Goal: Task Accomplishment & Management: Manage account settings

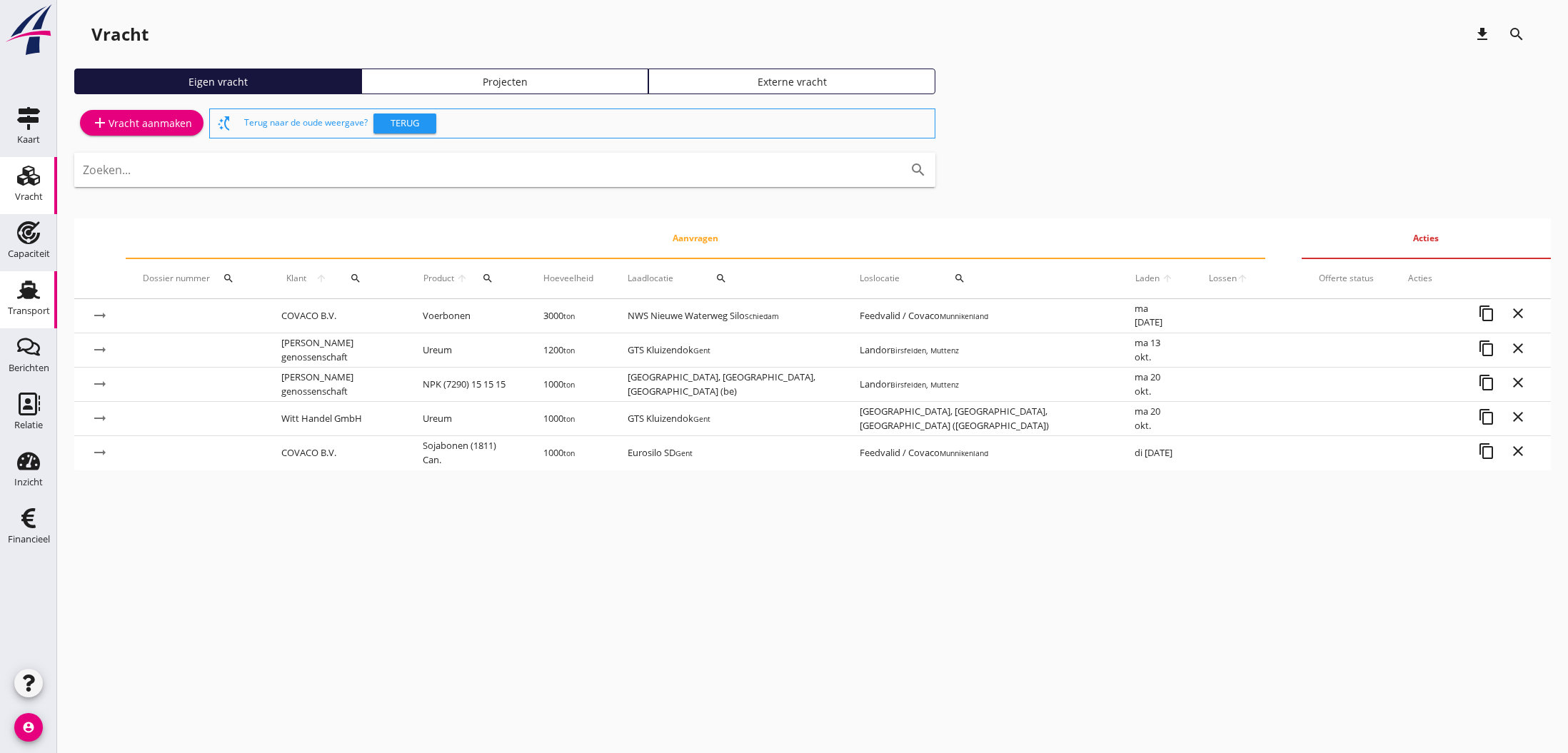
click at [19, 301] on div "Transport" at bounding box center [28, 311] width 42 height 20
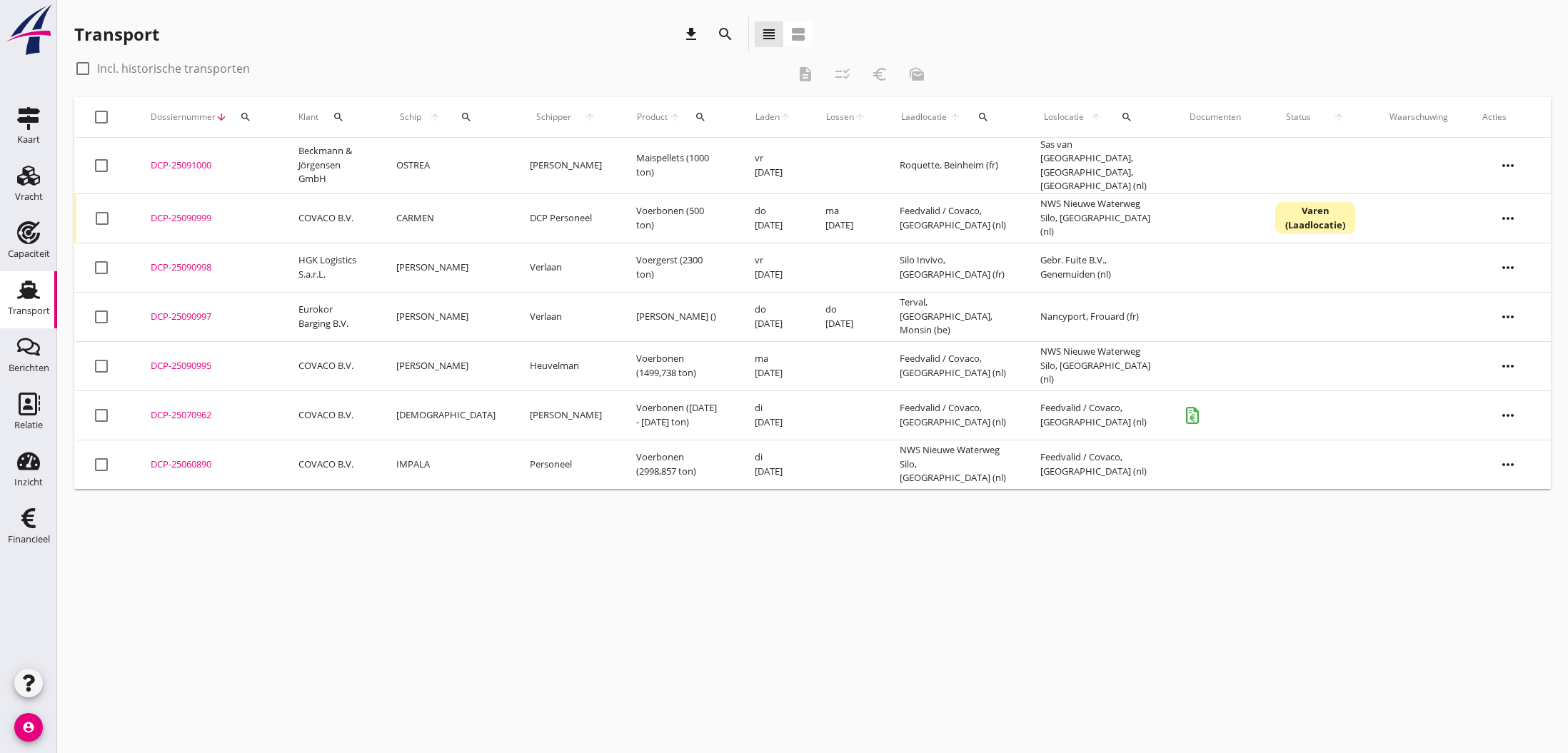
click at [183, 212] on div "DCP-25090999" at bounding box center [206, 218] width 113 height 15
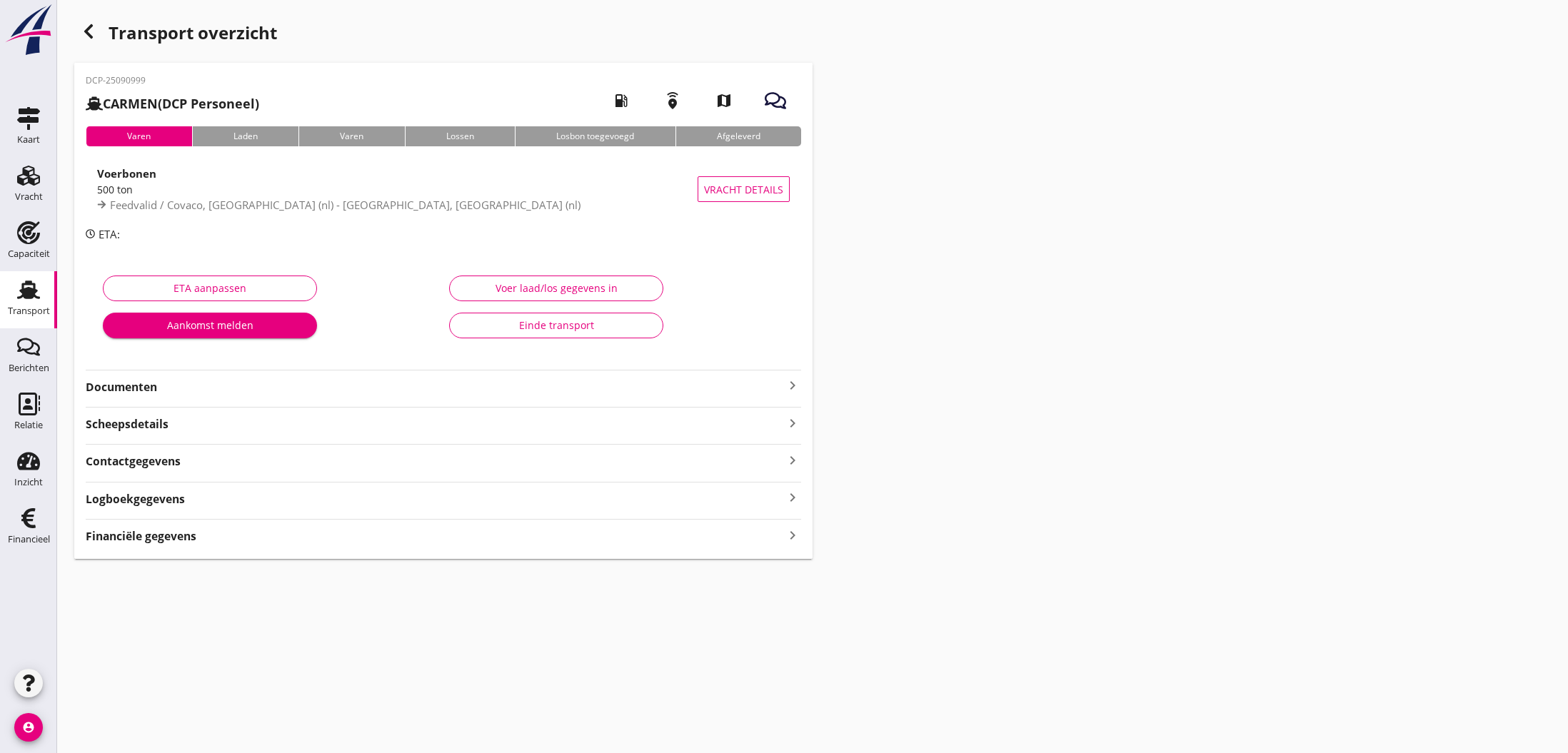
click at [572, 287] on div "Voer laad/los gegevens in" at bounding box center [556, 288] width 190 height 15
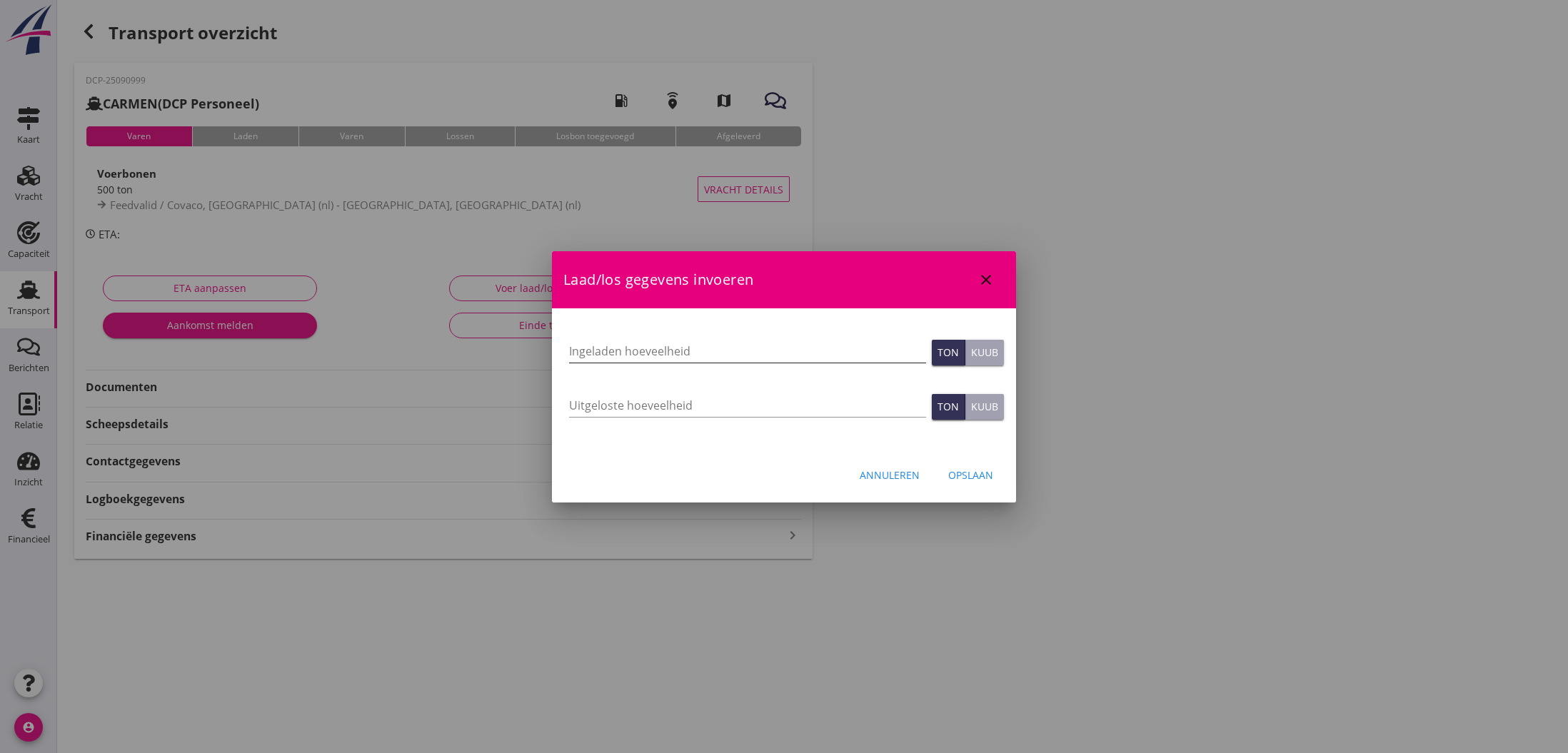
click at [598, 350] on input "Ingeladen hoeveelheid" at bounding box center [747, 351] width 357 height 22
type input "502.650"
click at [663, 404] on input "Uitgeloste hoeveelheid" at bounding box center [747, 406] width 357 height 22
click at [958, 479] on div "Opslaan" at bounding box center [971, 475] width 45 height 15
type input "0"
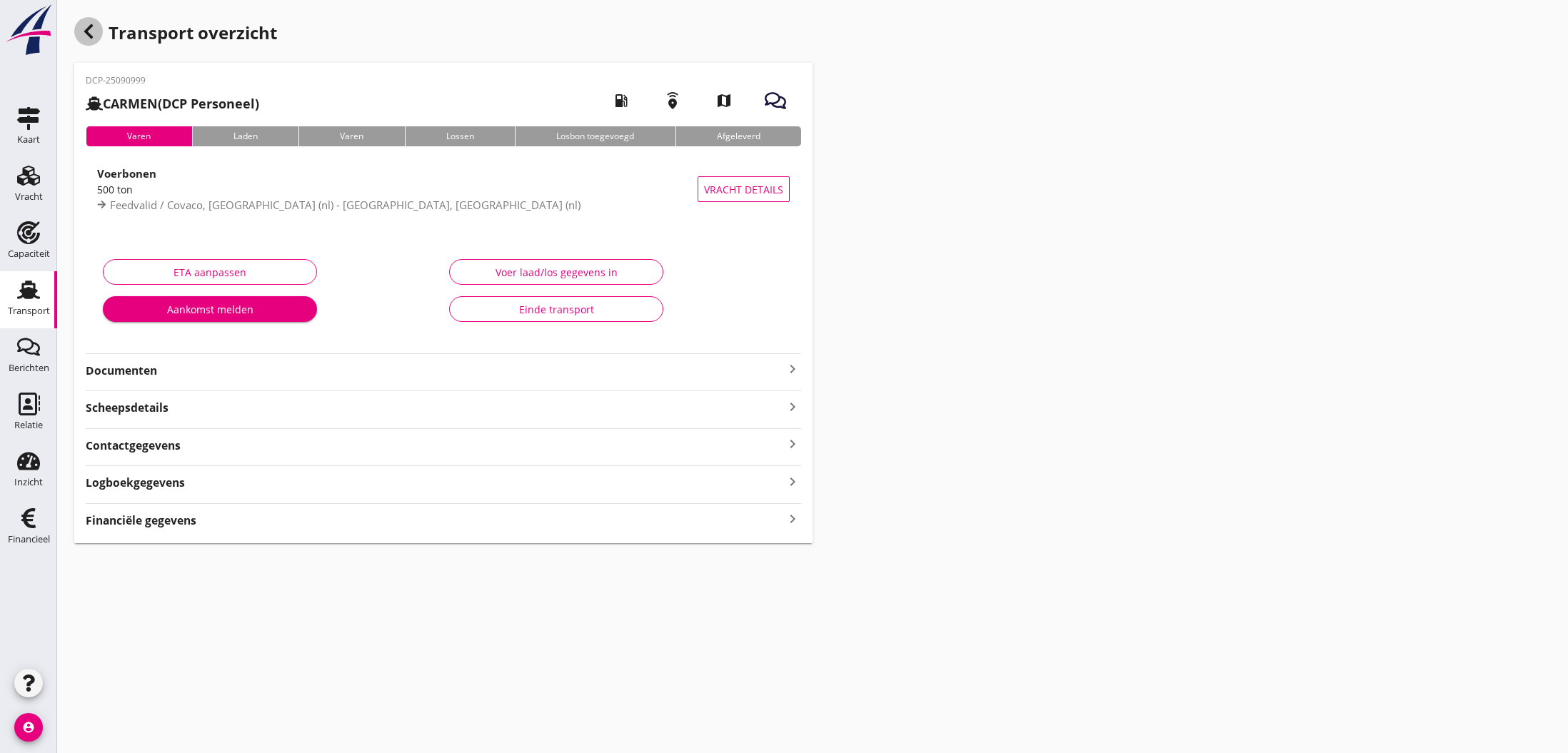
click at [89, 35] on use "button" at bounding box center [89, 31] width 9 height 15
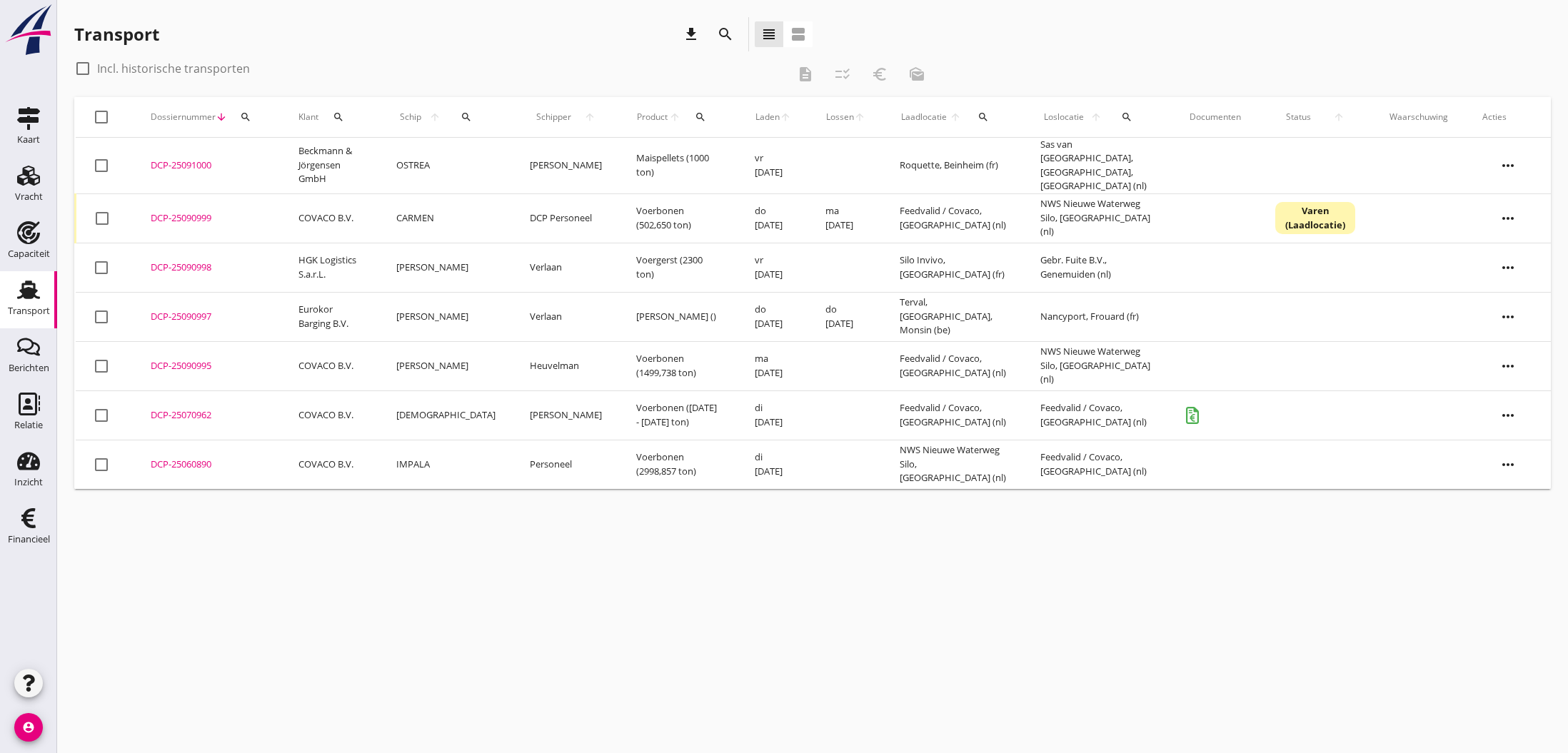
click at [205, 359] on div "DCP-25090995" at bounding box center [206, 366] width 113 height 15
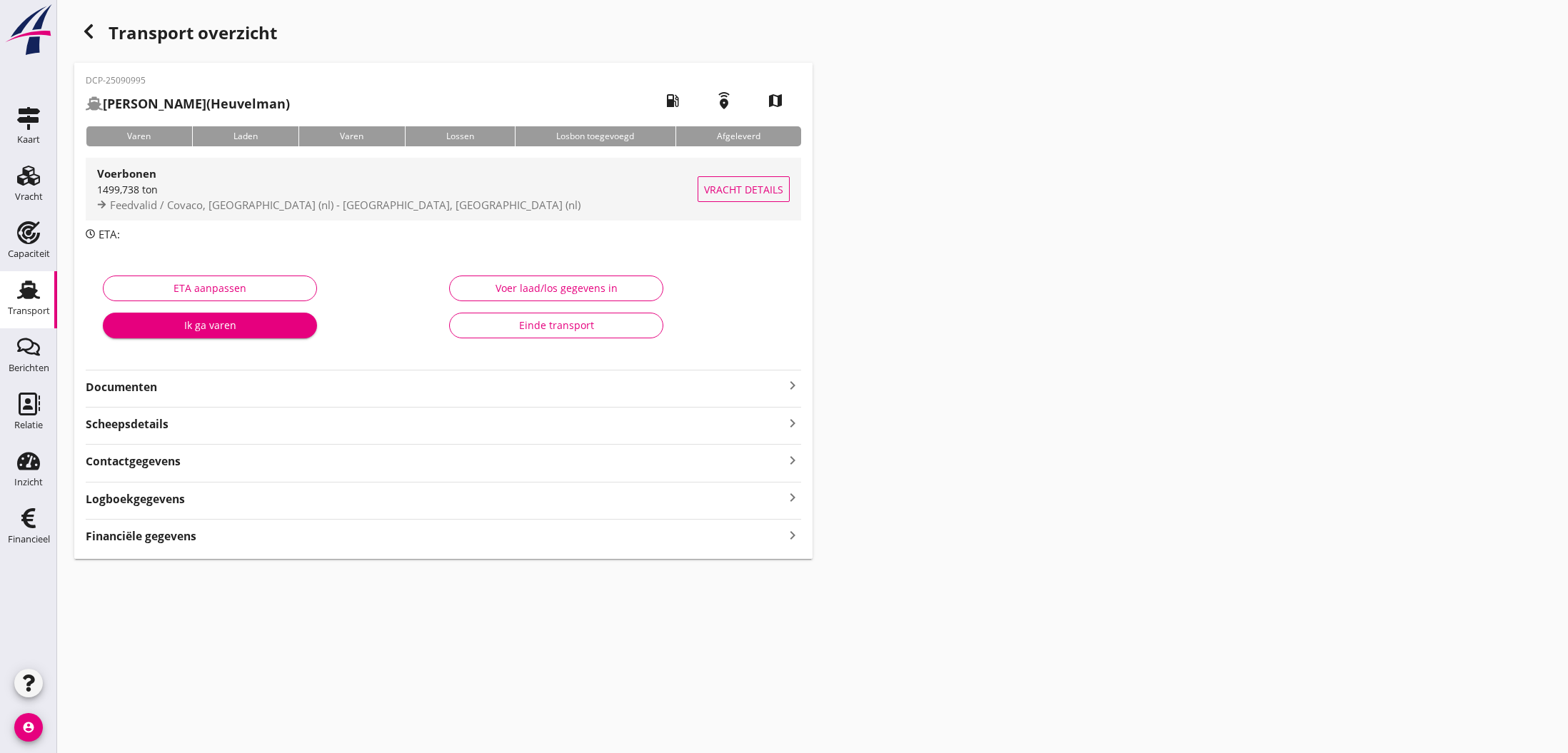
type input "1499.738"
type input "0"
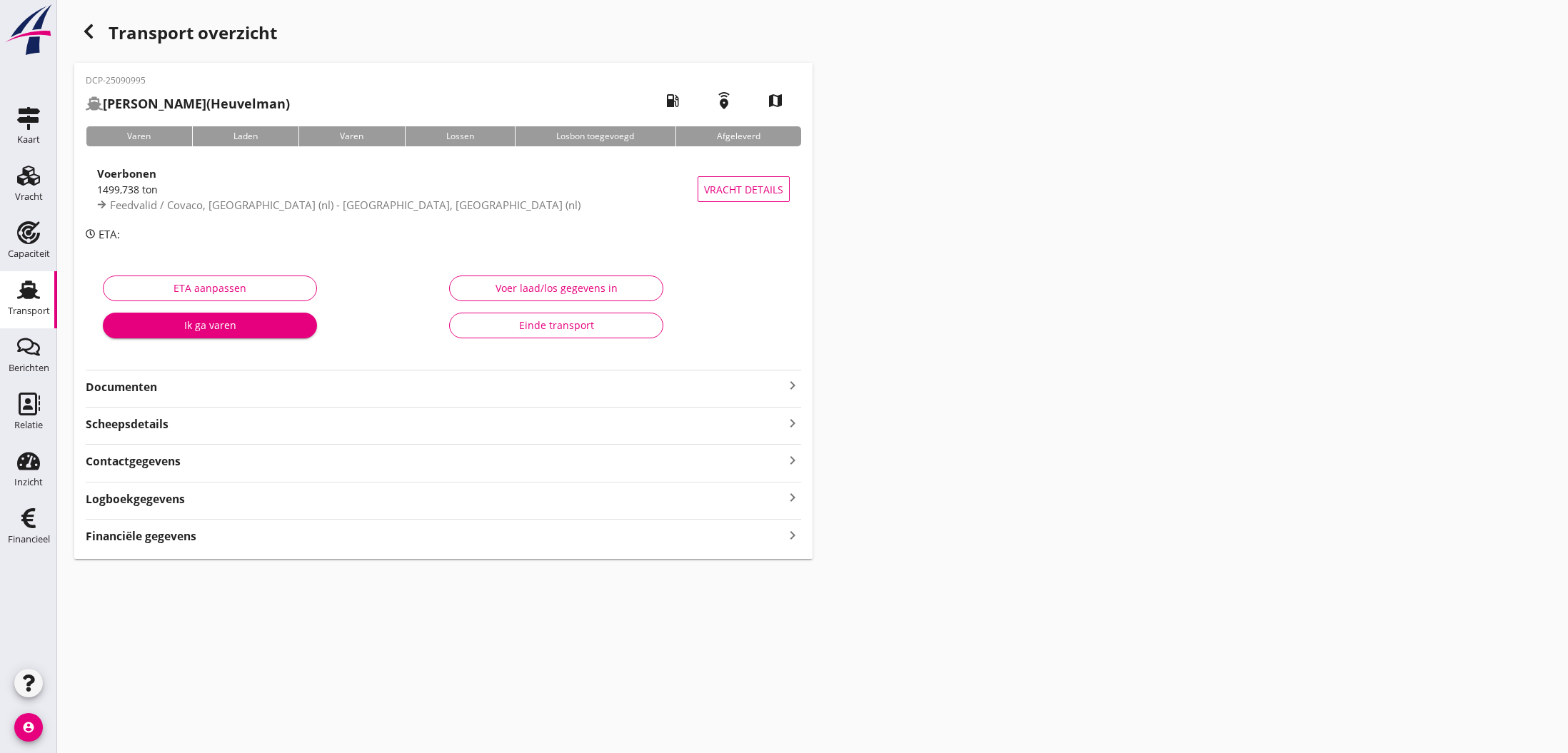
click at [483, 286] on div "Voer laad/los gegevens in" at bounding box center [556, 288] width 190 height 15
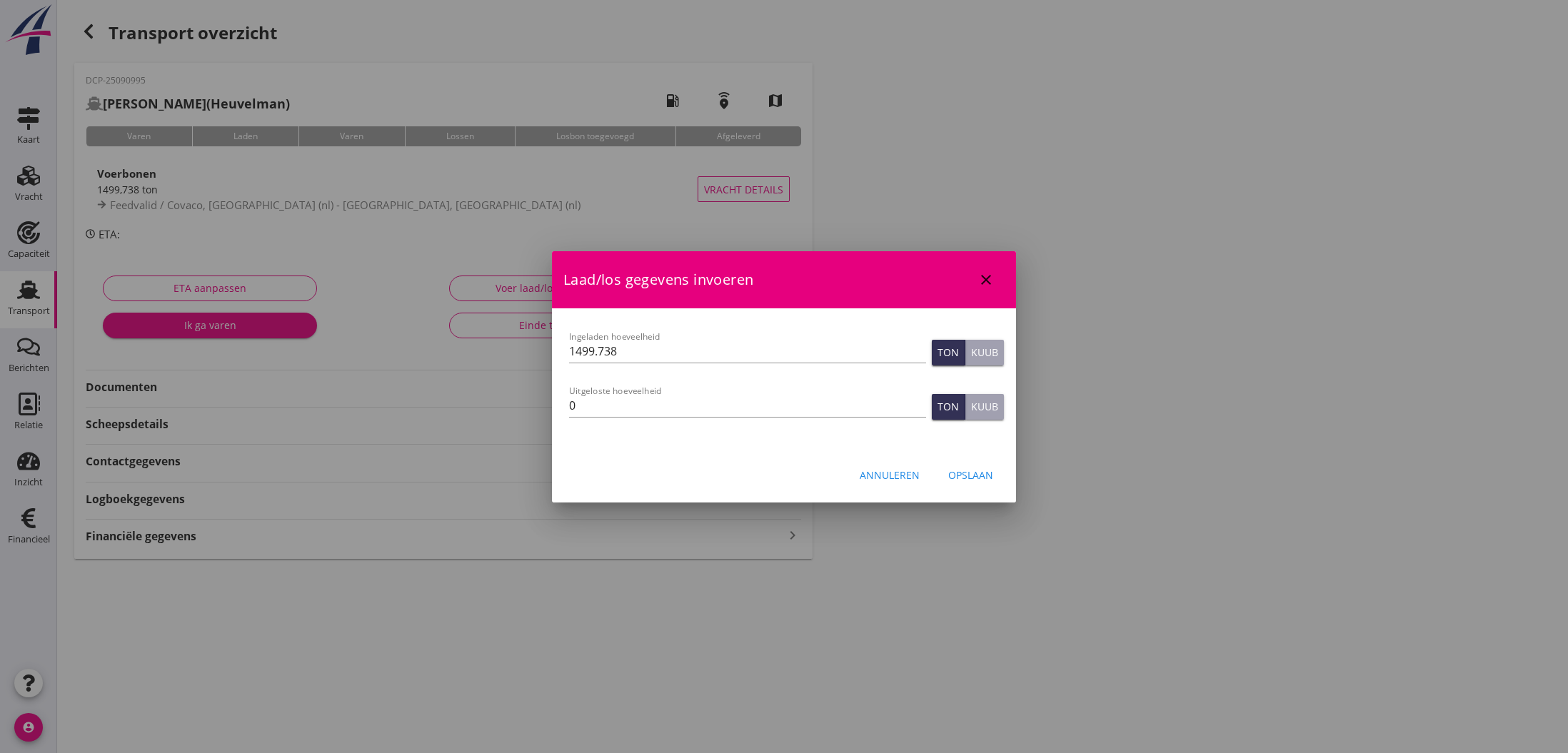
click at [966, 484] on button "Opslaan" at bounding box center [971, 476] width 68 height 26
